Goal: Transaction & Acquisition: Register for event/course

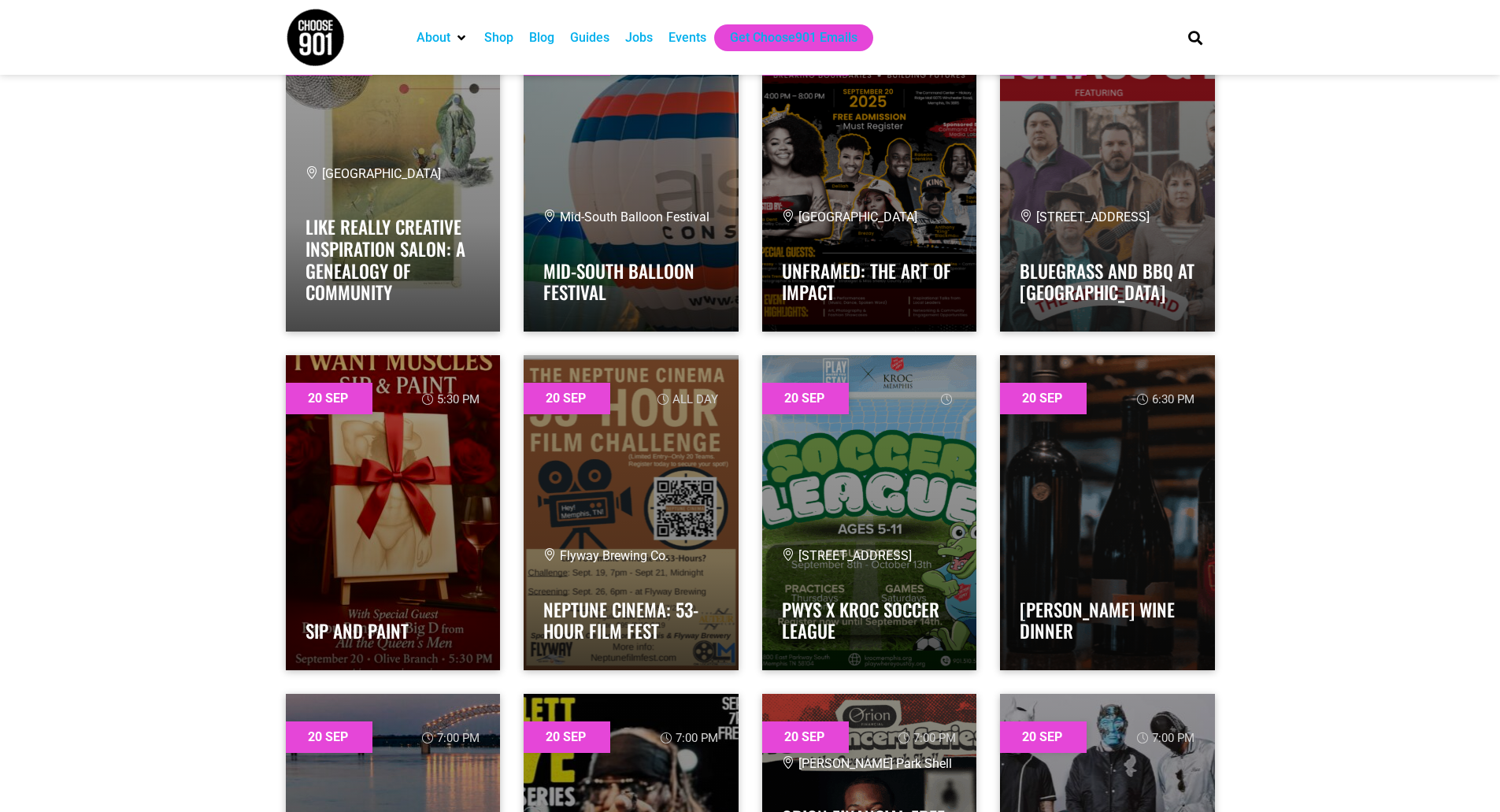
scroll to position [26689, 0]
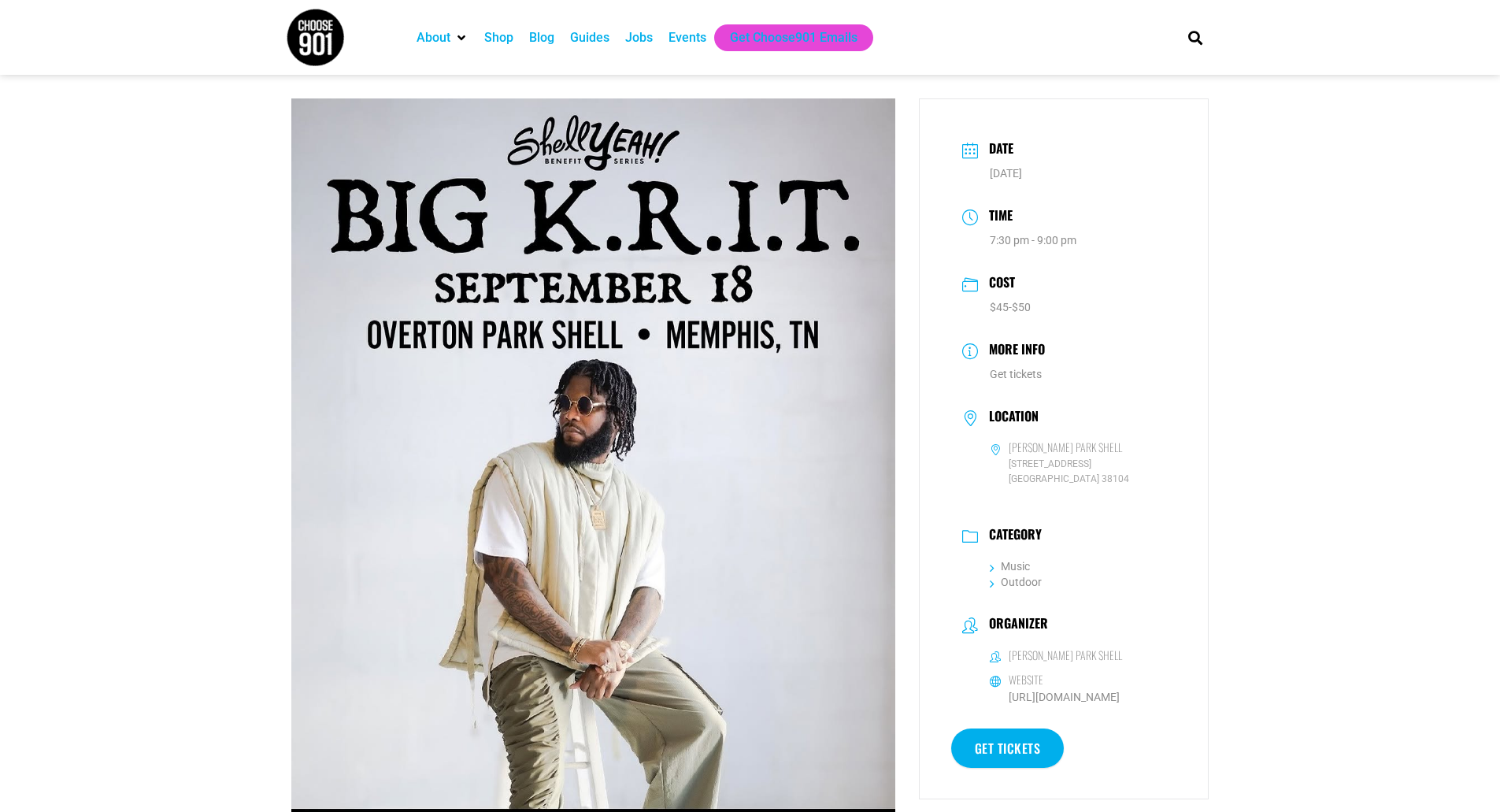
click at [1003, 728] on link "Get tickets" at bounding box center [1008, 747] width 113 height 39
